Goal: Task Accomplishment & Management: Manage account settings

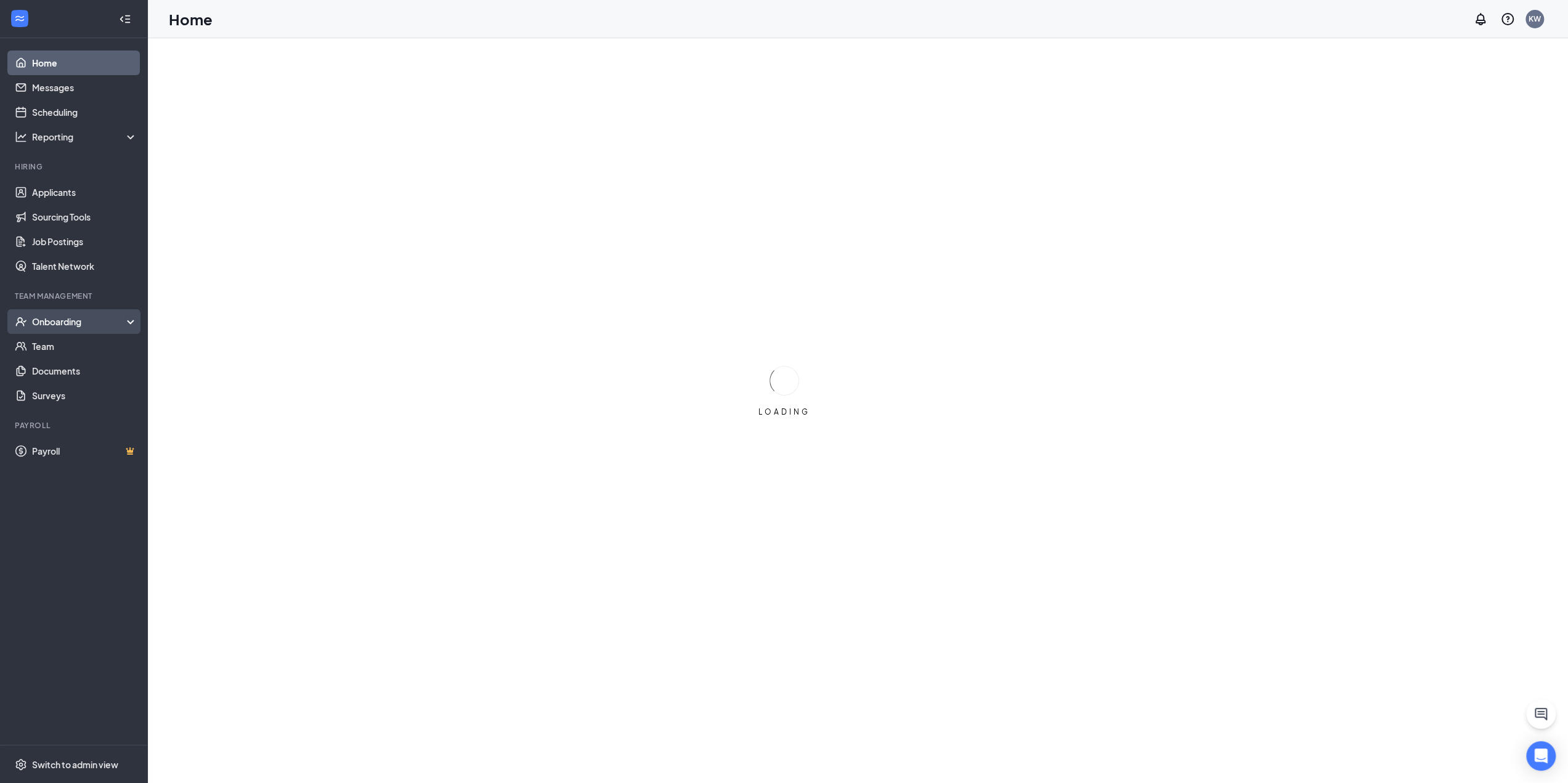
click at [99, 322] on div "Onboarding" at bounding box center [79, 321] width 95 height 12
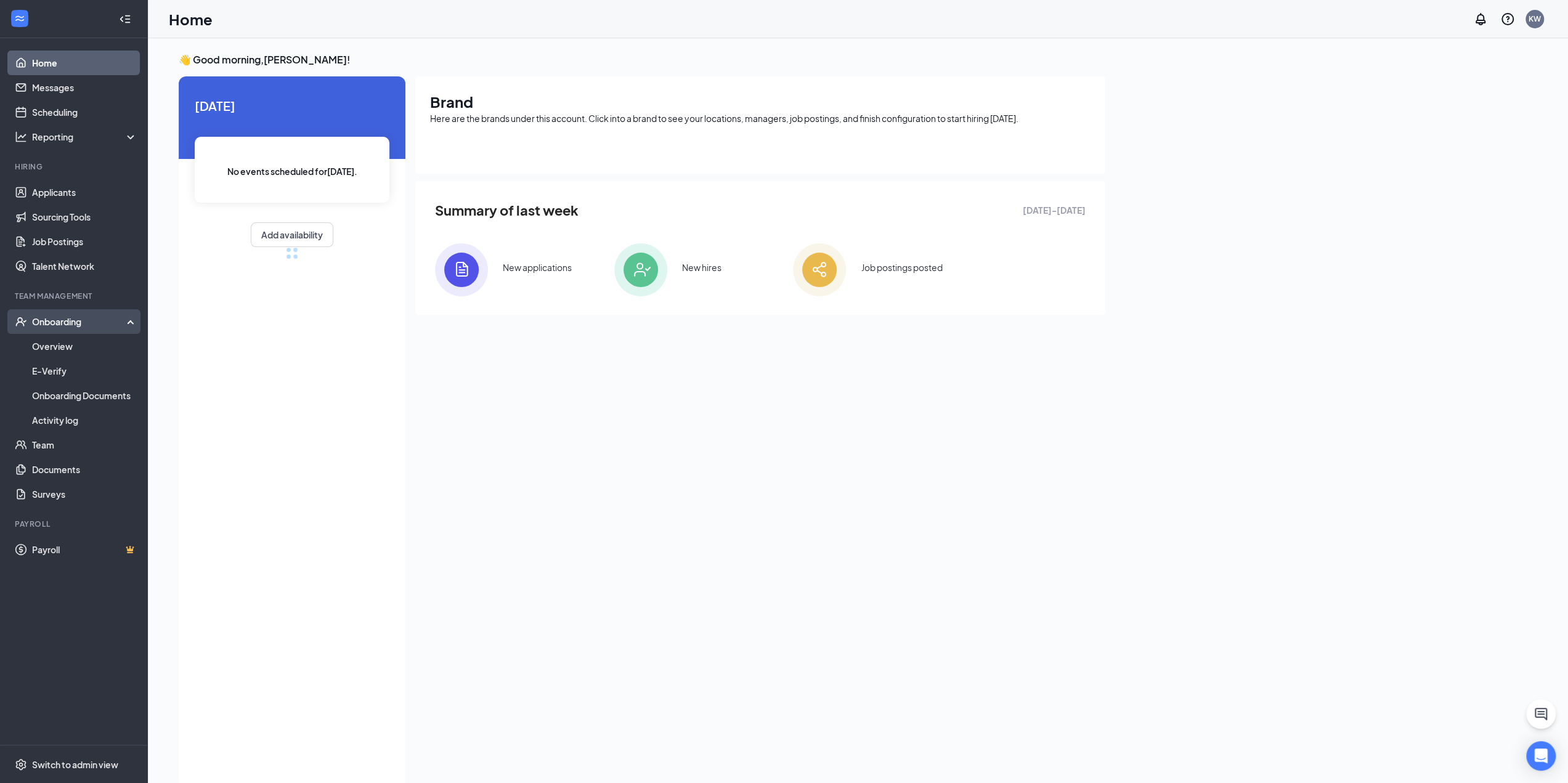
click at [111, 320] on div "Onboarding" at bounding box center [79, 321] width 95 height 12
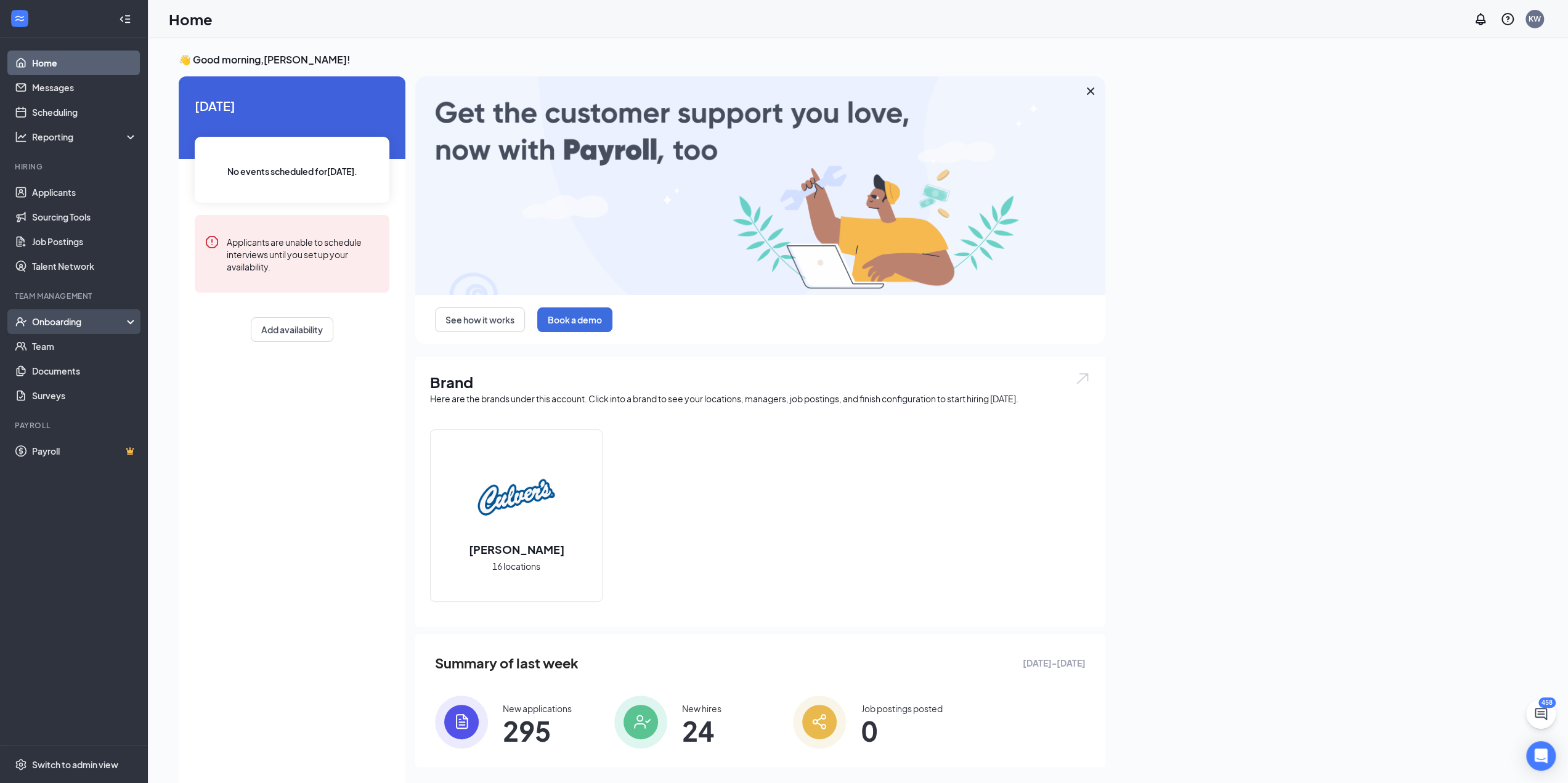
click at [103, 321] on div "Onboarding" at bounding box center [79, 321] width 95 height 12
click at [46, 446] on link "Team" at bounding box center [84, 445] width 105 height 25
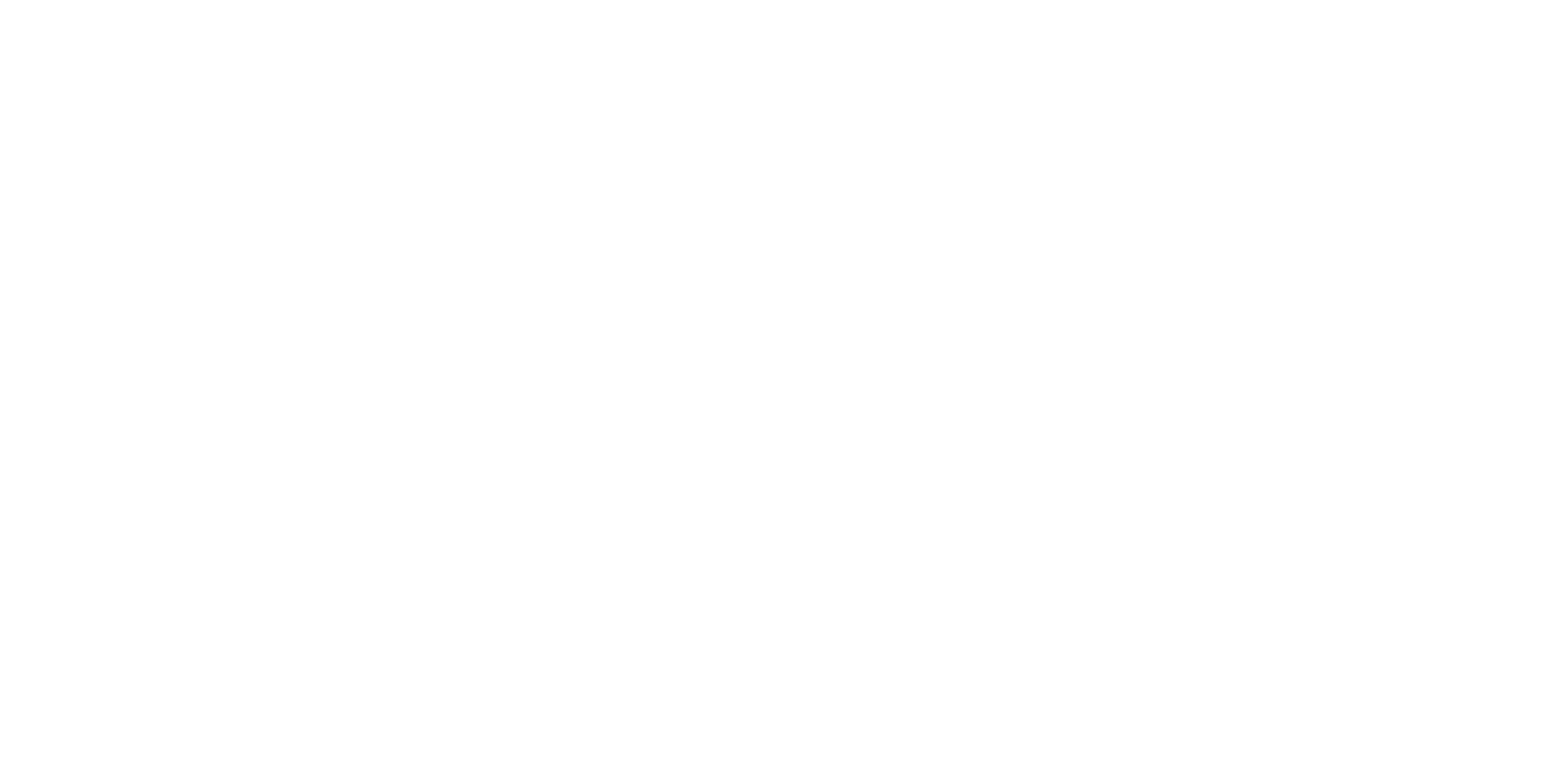
click at [53, 343] on body at bounding box center [784, 389] width 1568 height 778
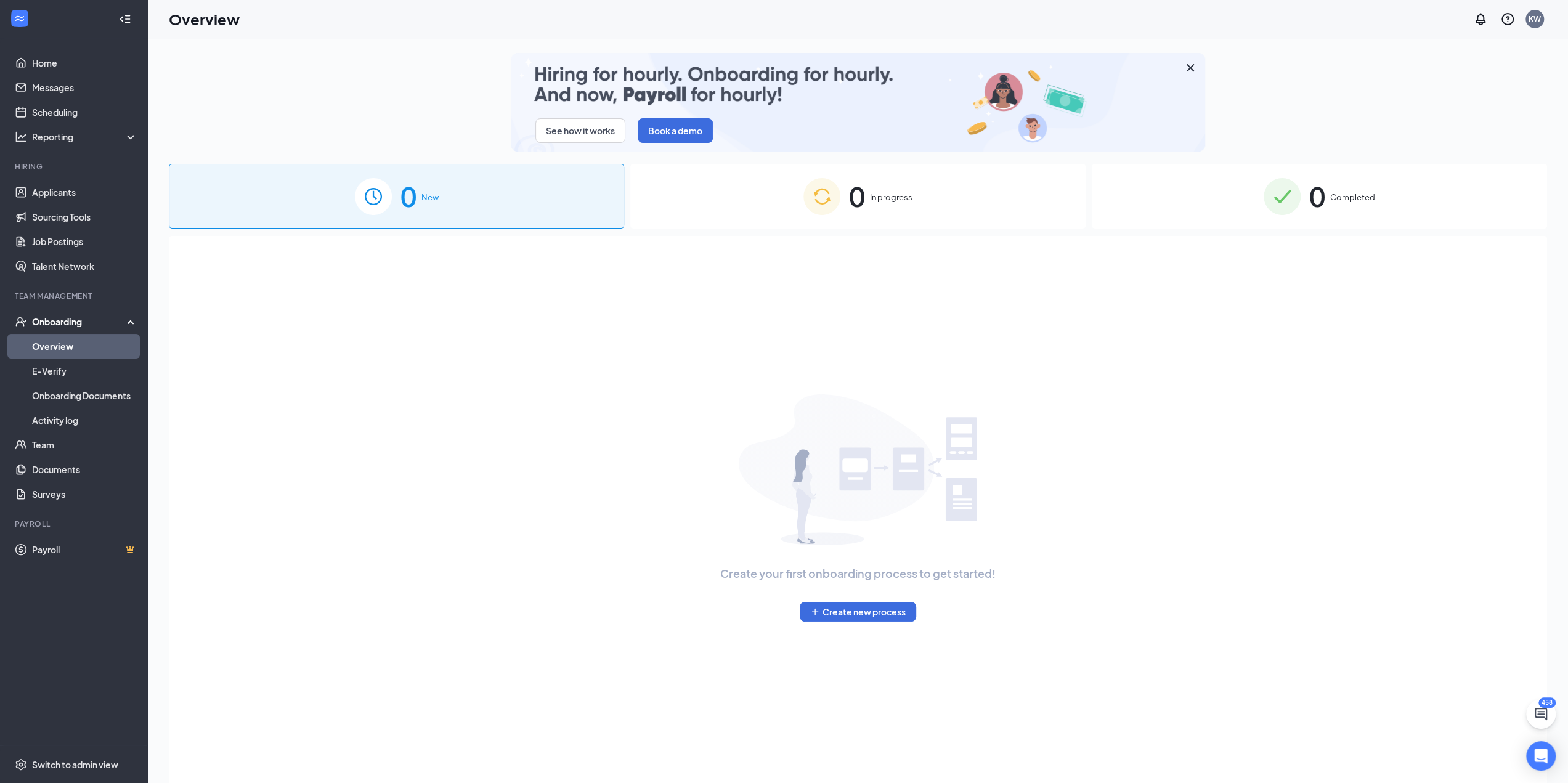
click at [1330, 189] on div "0 Completed" at bounding box center [1319, 196] width 455 height 65
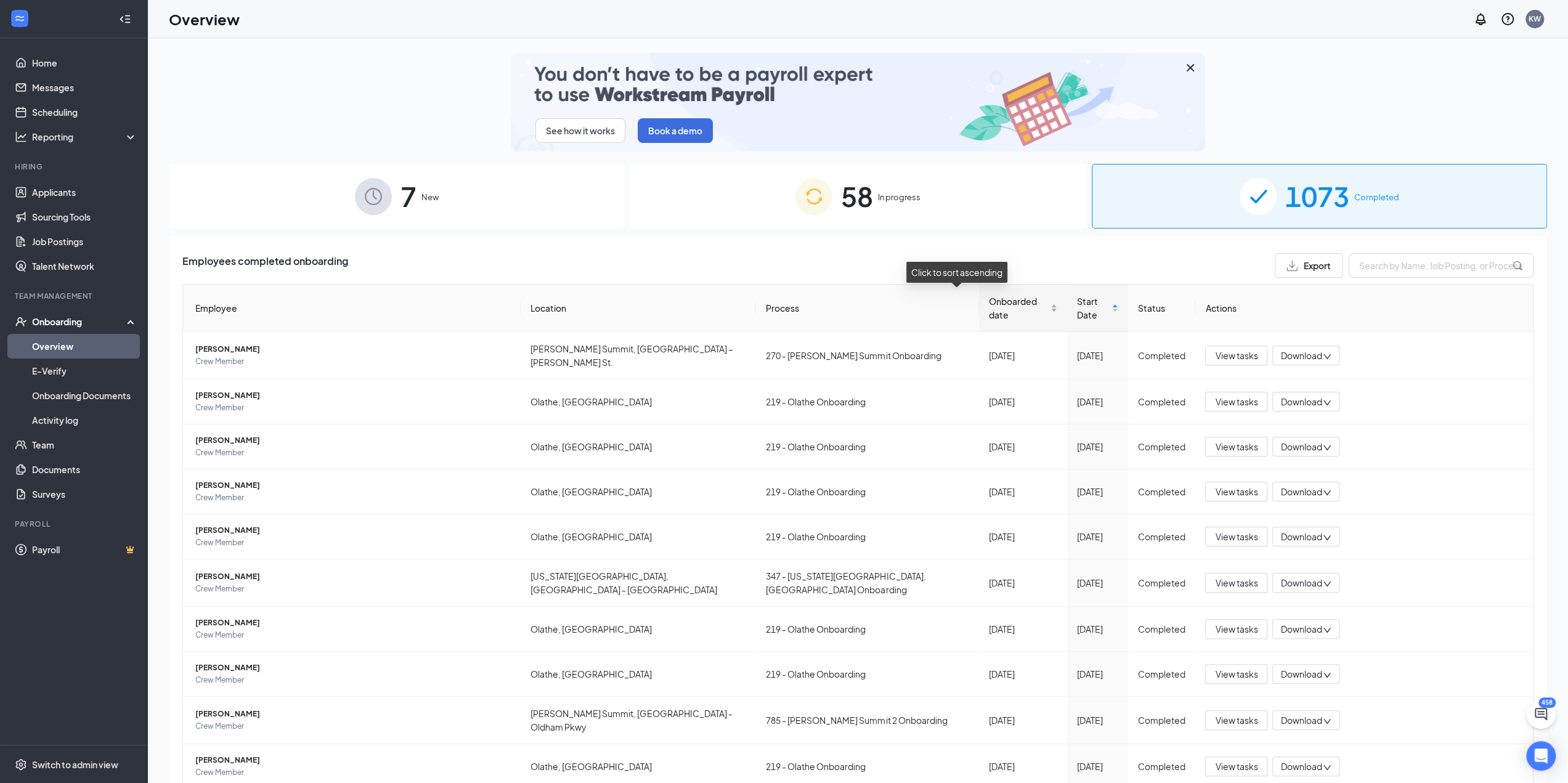
click at [989, 295] on div "Onboarded date" at bounding box center [1023, 308] width 69 height 27
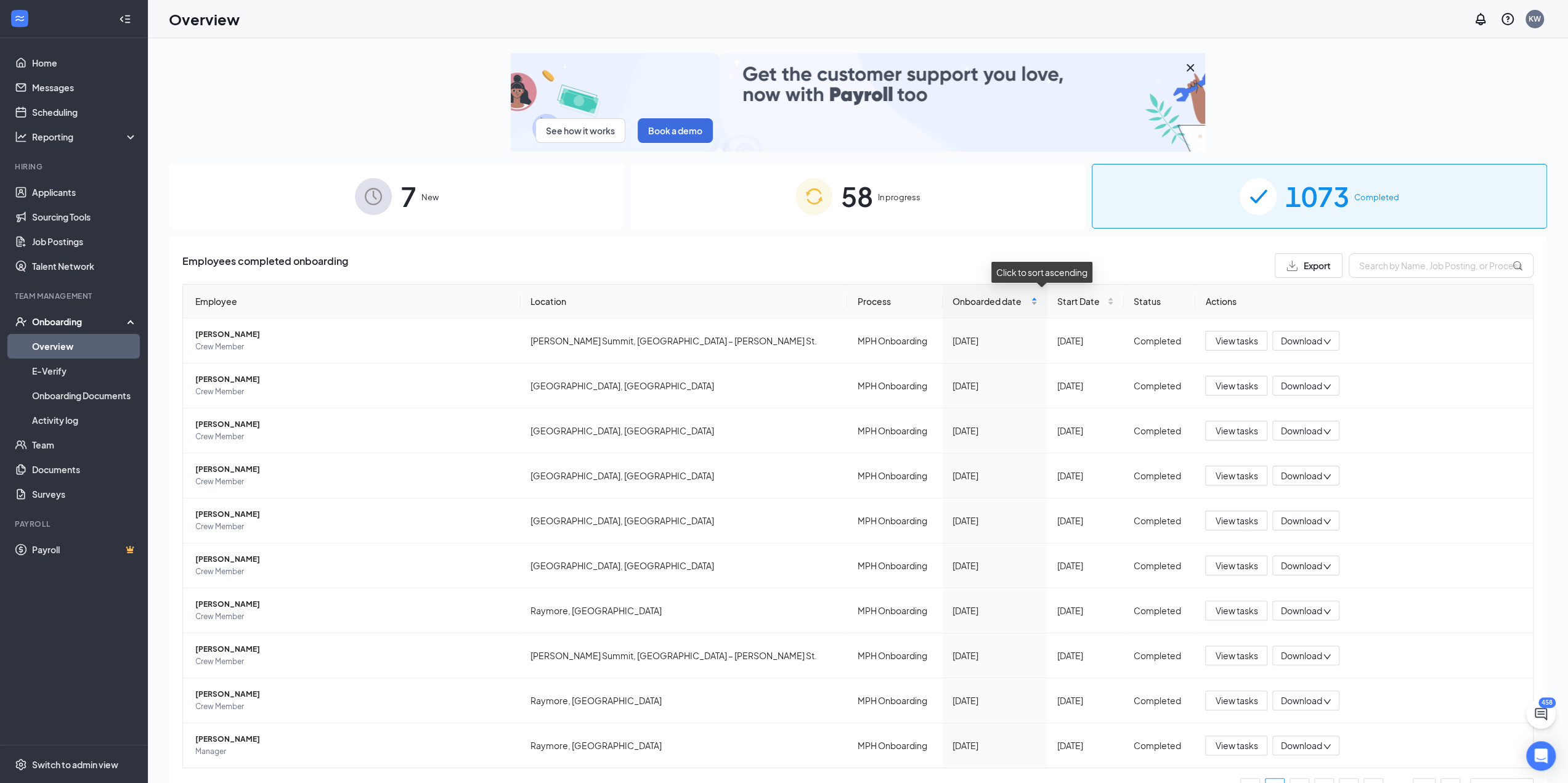
click at [952, 302] on span "Onboarded date" at bounding box center [990, 301] width 76 height 14
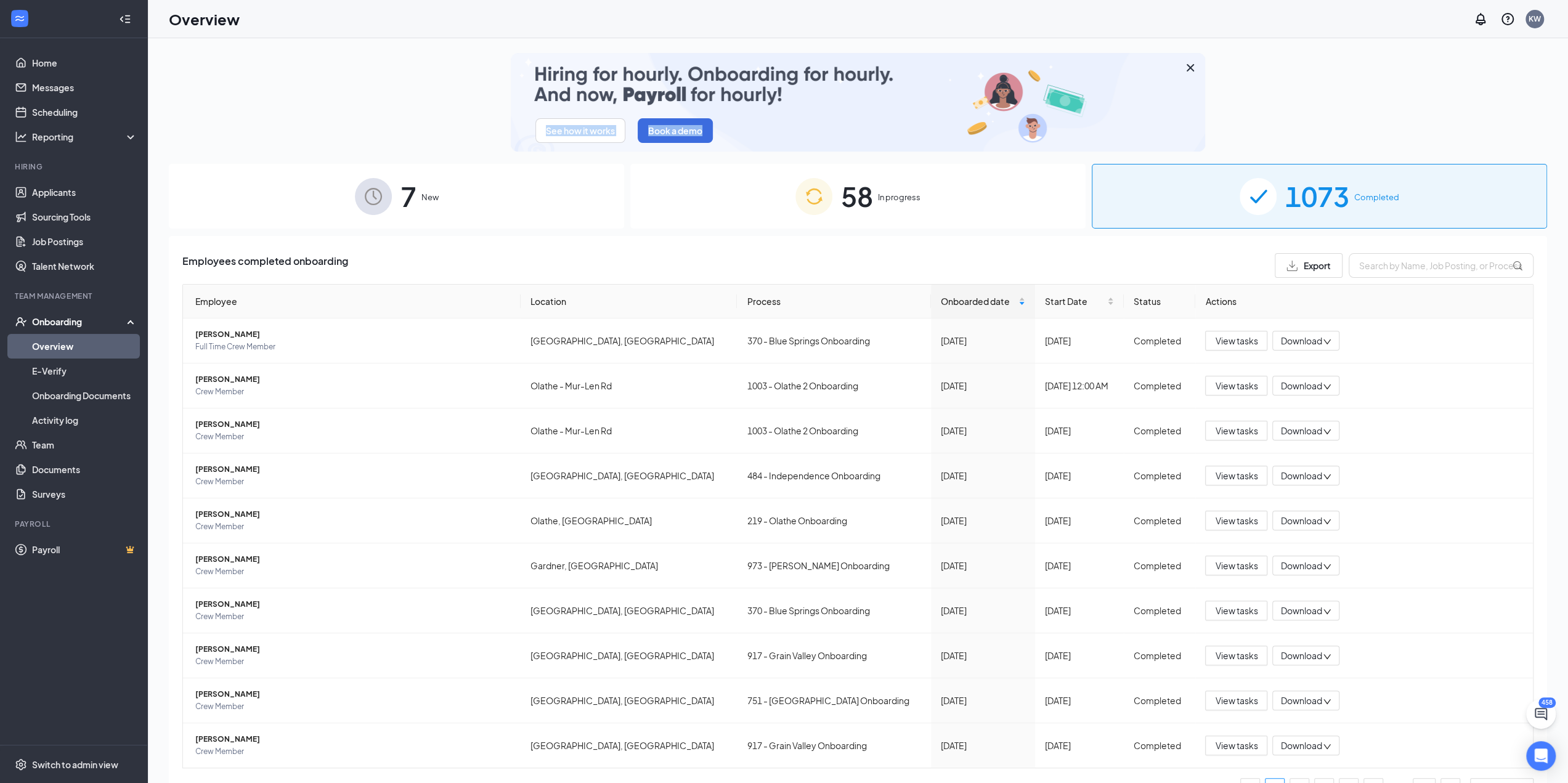
drag, startPoint x: 411, startPoint y: 68, endPoint x: 1313, endPoint y: 136, distance: 904.6
click at [1313, 136] on div "See how it works Book a demo" at bounding box center [857, 102] width 1378 height 99
click at [1295, 93] on div "See how it works Book a demo" at bounding box center [857, 102] width 1378 height 99
drag, startPoint x: 495, startPoint y: 113, endPoint x: 493, endPoint y: 96, distance: 17.1
click at [495, 112] on div "See how it works Book a demo" at bounding box center [857, 102] width 1378 height 99
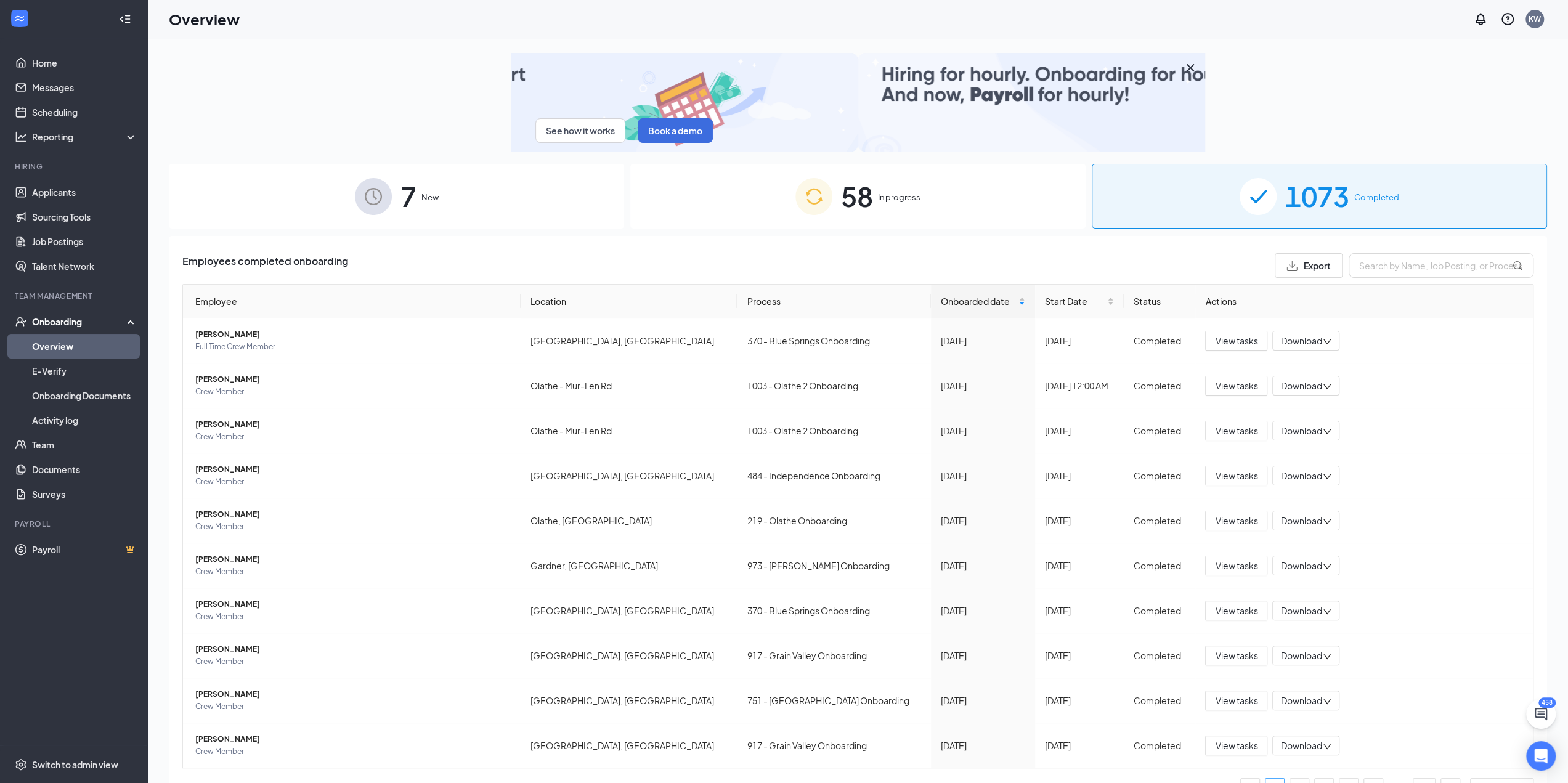
click at [471, 22] on div "Overview KW" at bounding box center [857, 19] width 1420 height 38
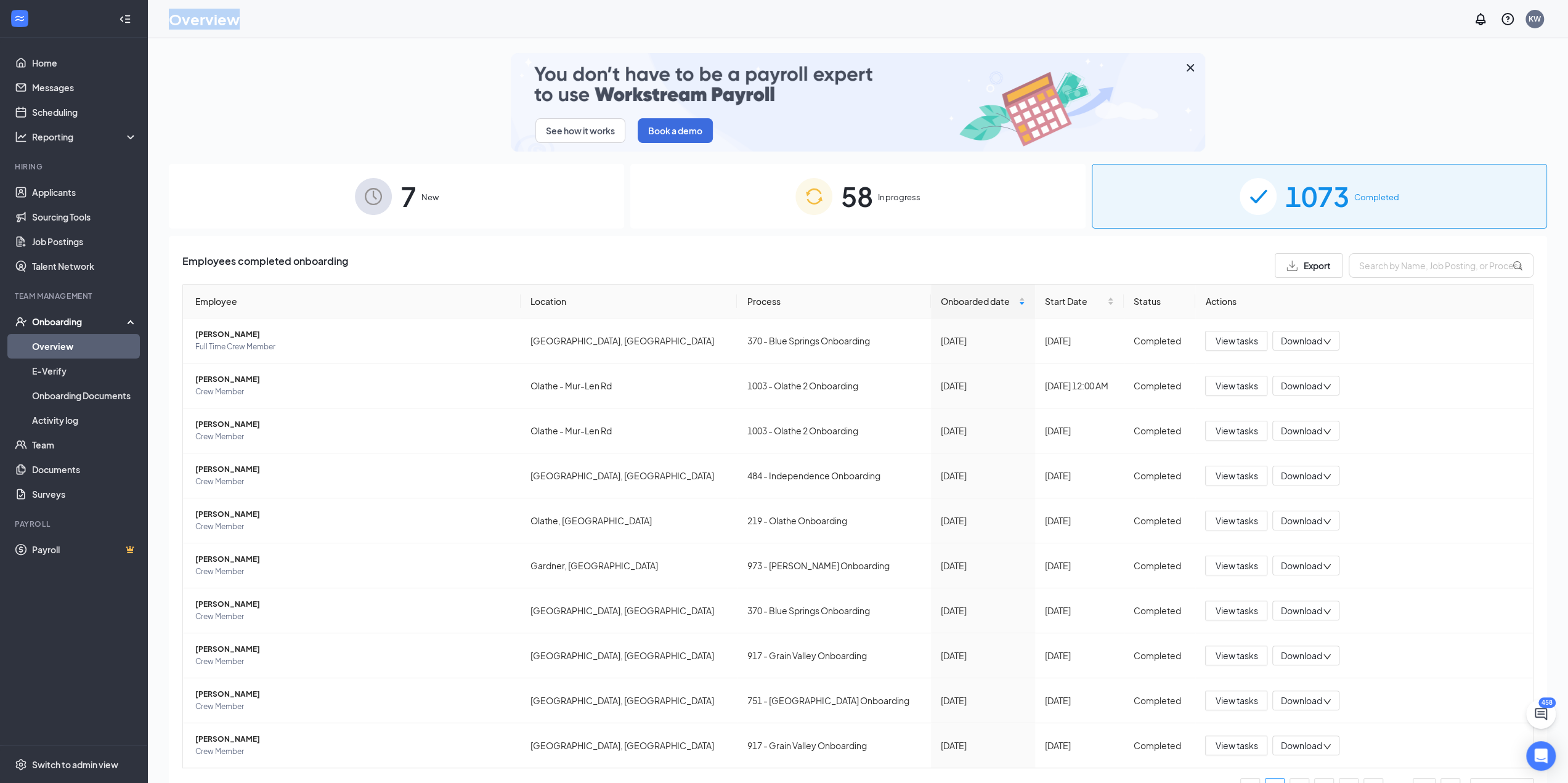
drag, startPoint x: 166, startPoint y: 25, endPoint x: 298, endPoint y: 23, distance: 132.0
click at [285, 22] on div "Overview KW" at bounding box center [857, 19] width 1420 height 38
click at [338, 22] on div "Overview KW" at bounding box center [857, 19] width 1420 height 38
